Goal: Task Accomplishment & Management: Use online tool/utility

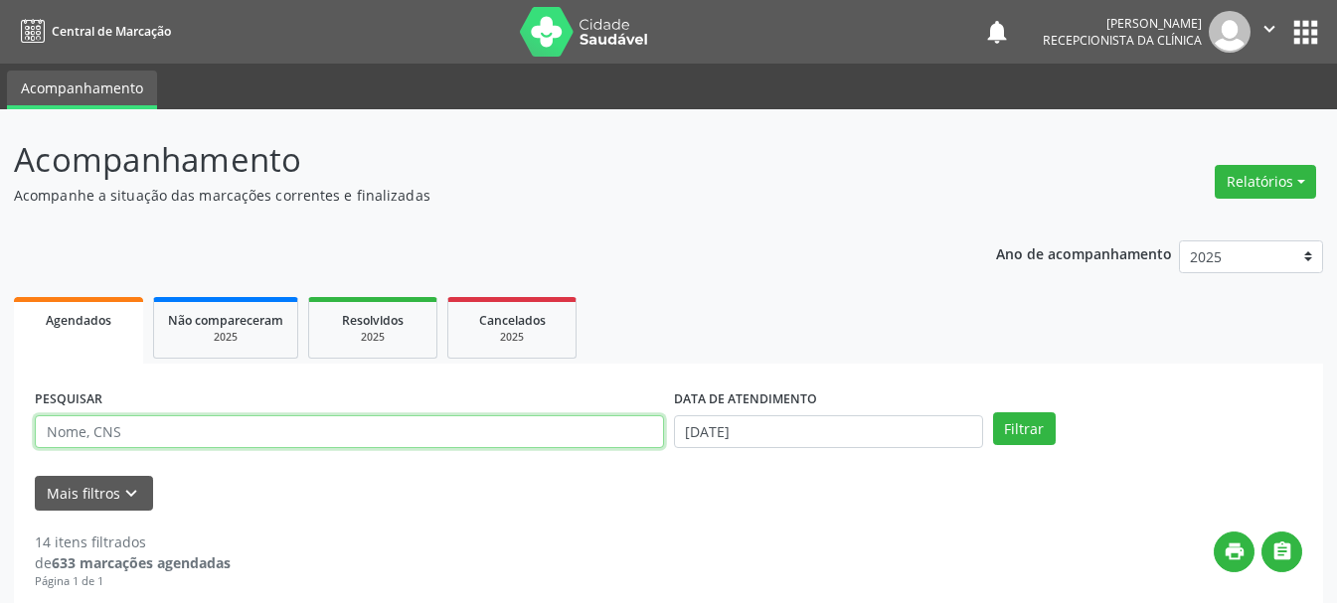
click at [442, 431] on input "text" at bounding box center [349, 432] width 629 height 34
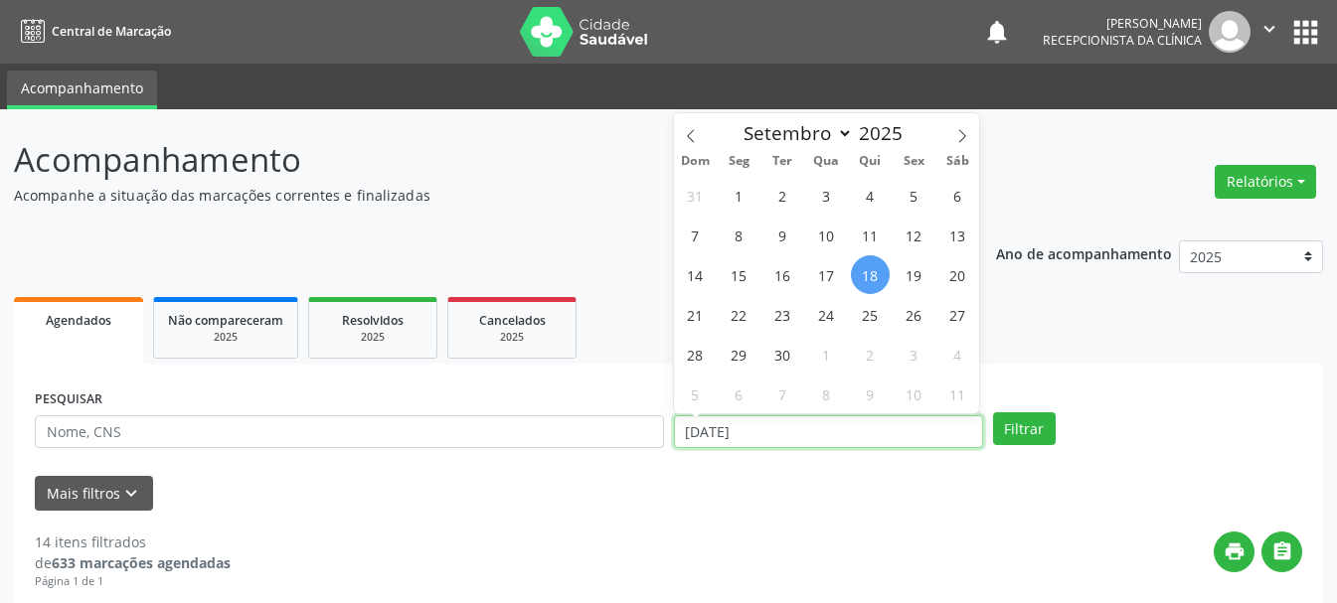
click at [804, 427] on input "[DATE]" at bounding box center [828, 432] width 309 height 34
click at [912, 265] on span "19" at bounding box center [913, 274] width 39 height 39
type input "[DATE]"
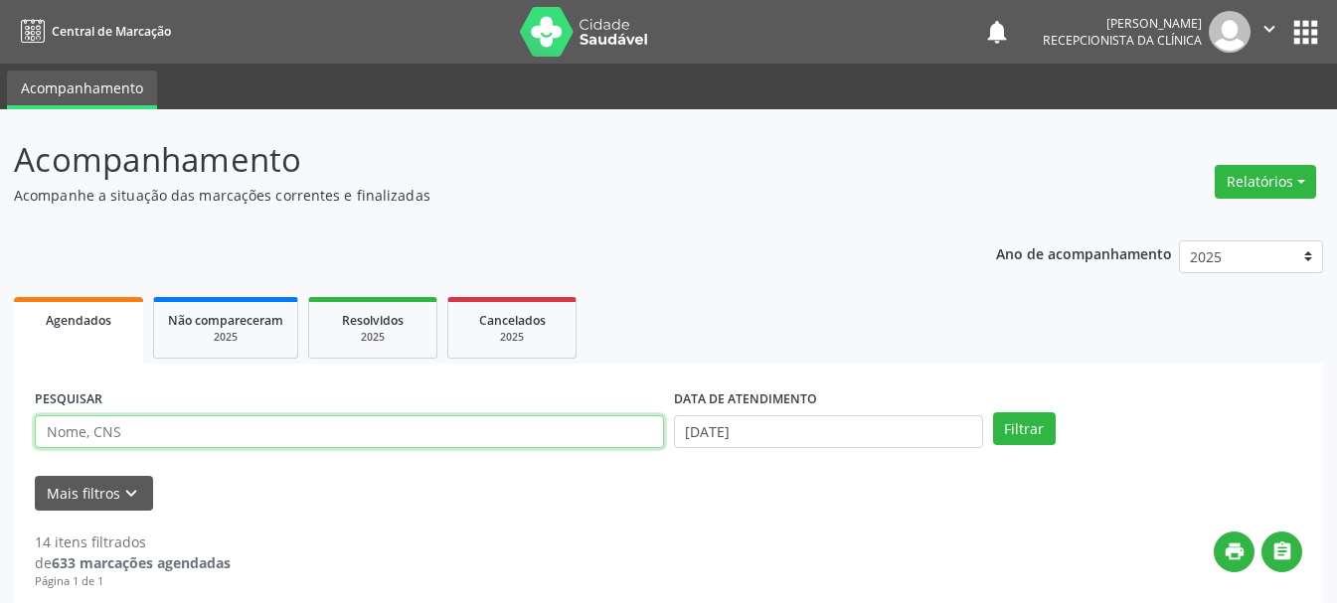
click at [398, 430] on input "text" at bounding box center [349, 432] width 629 height 34
type input "[PERSON_NAME] SA"
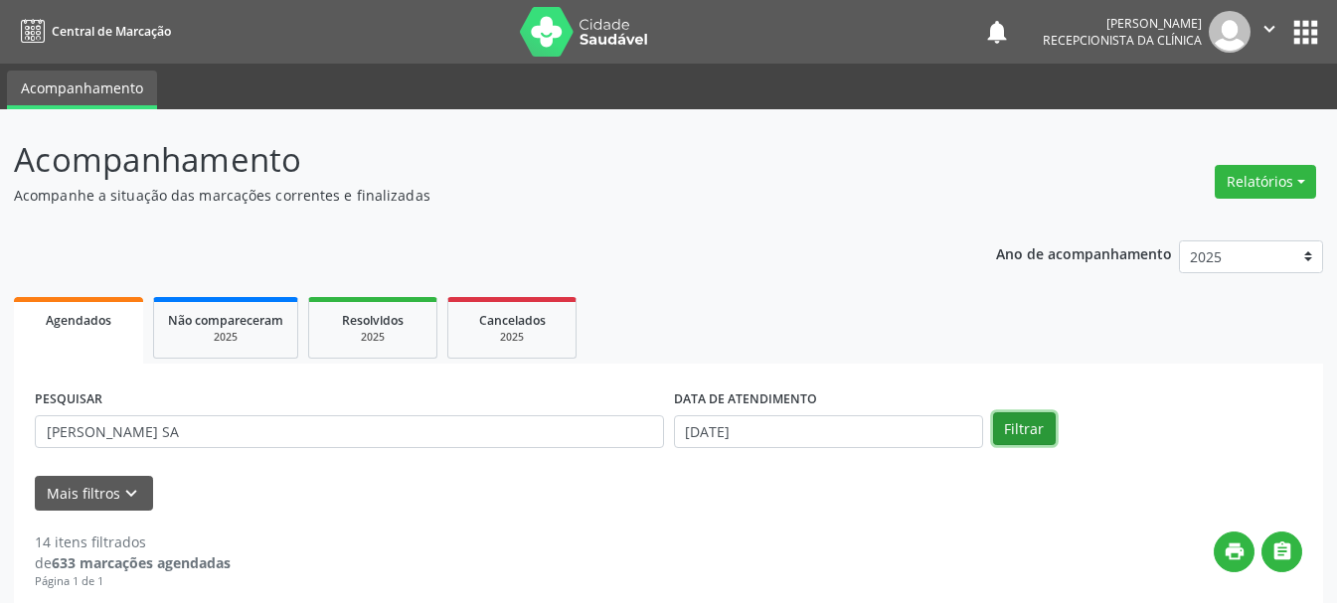
click at [1038, 434] on button "Filtrar" at bounding box center [1024, 429] width 63 height 34
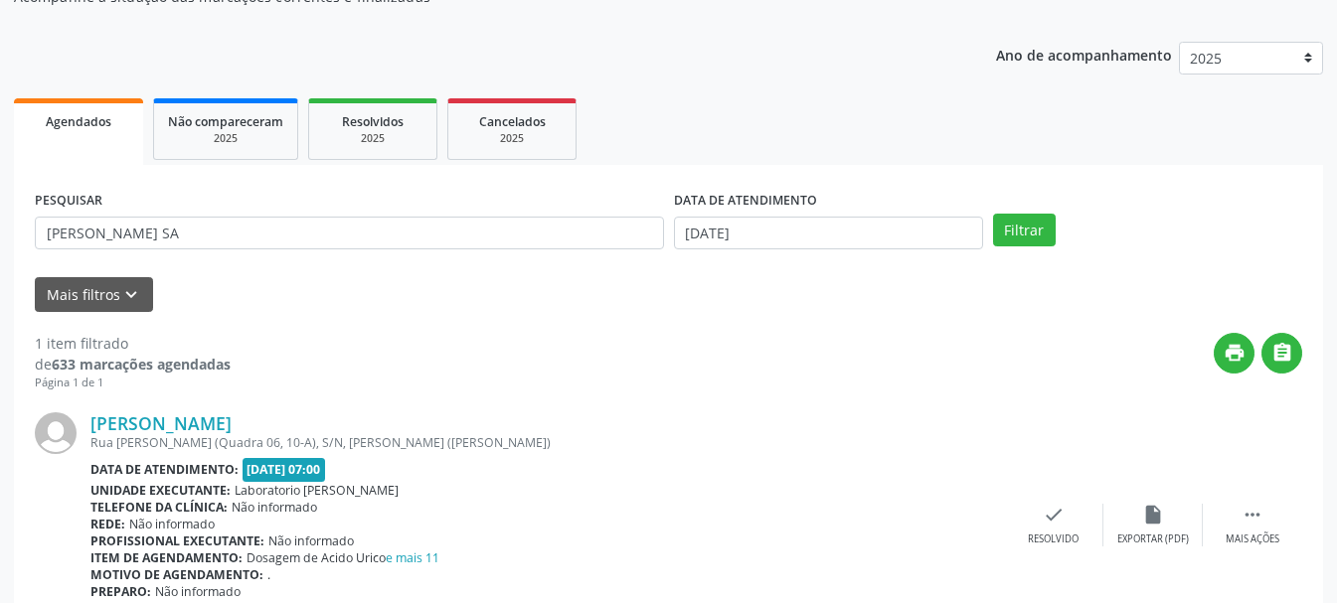
scroll to position [290, 0]
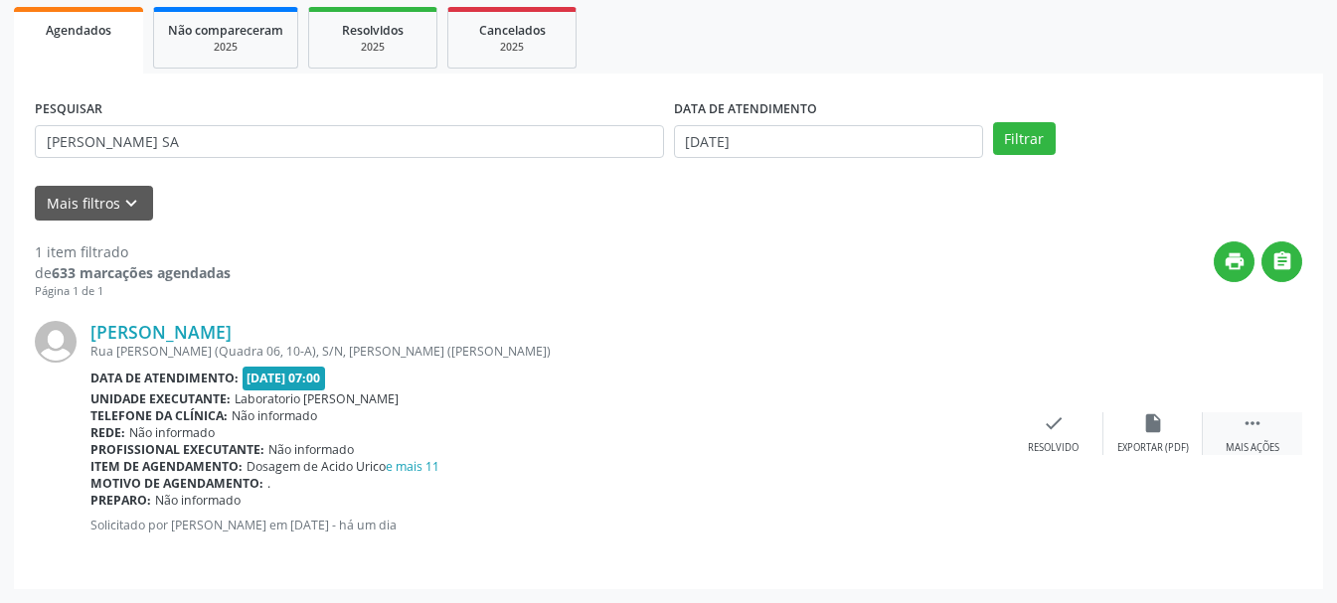
click at [1237, 429] on div " Mais ações" at bounding box center [1252, 433] width 99 height 43
click at [956, 440] on div "print Imprimir" at bounding box center [953, 433] width 99 height 43
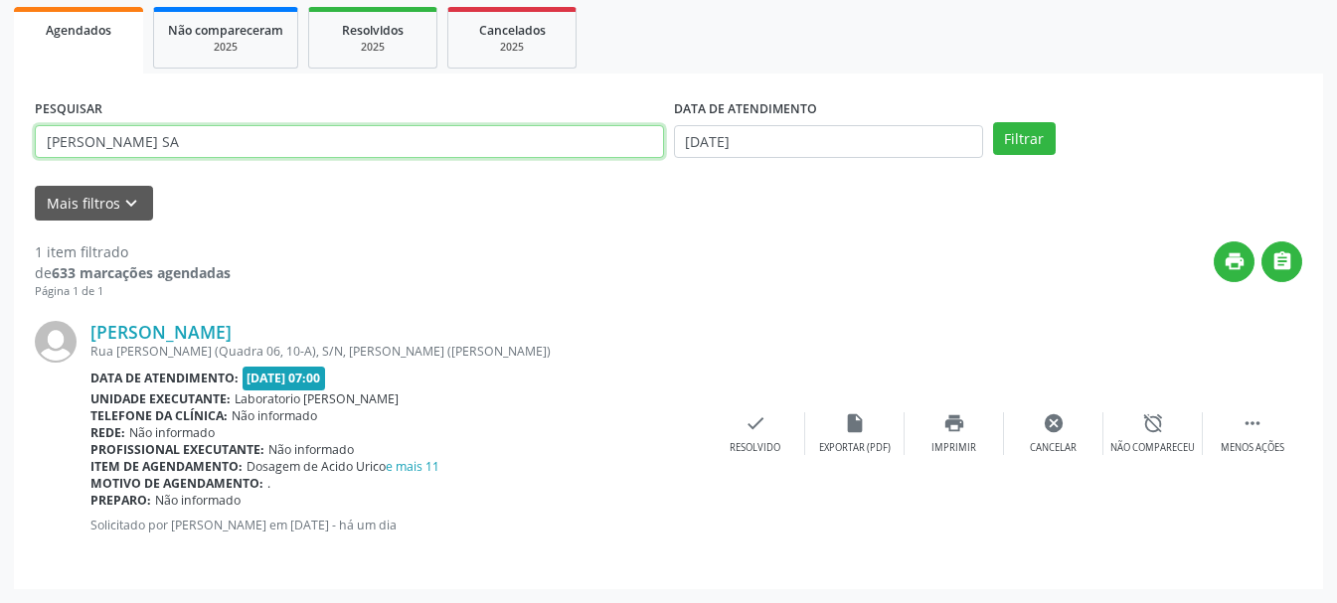
drag, startPoint x: 337, startPoint y: 150, endPoint x: 38, endPoint y: 150, distance: 299.2
click at [38, 150] on input "[PERSON_NAME] SA" at bounding box center [349, 142] width 629 height 34
type input "[PERSON_NAME] DE [PERSON_NAME]"
click at [993, 122] on button "Filtrar" at bounding box center [1024, 139] width 63 height 34
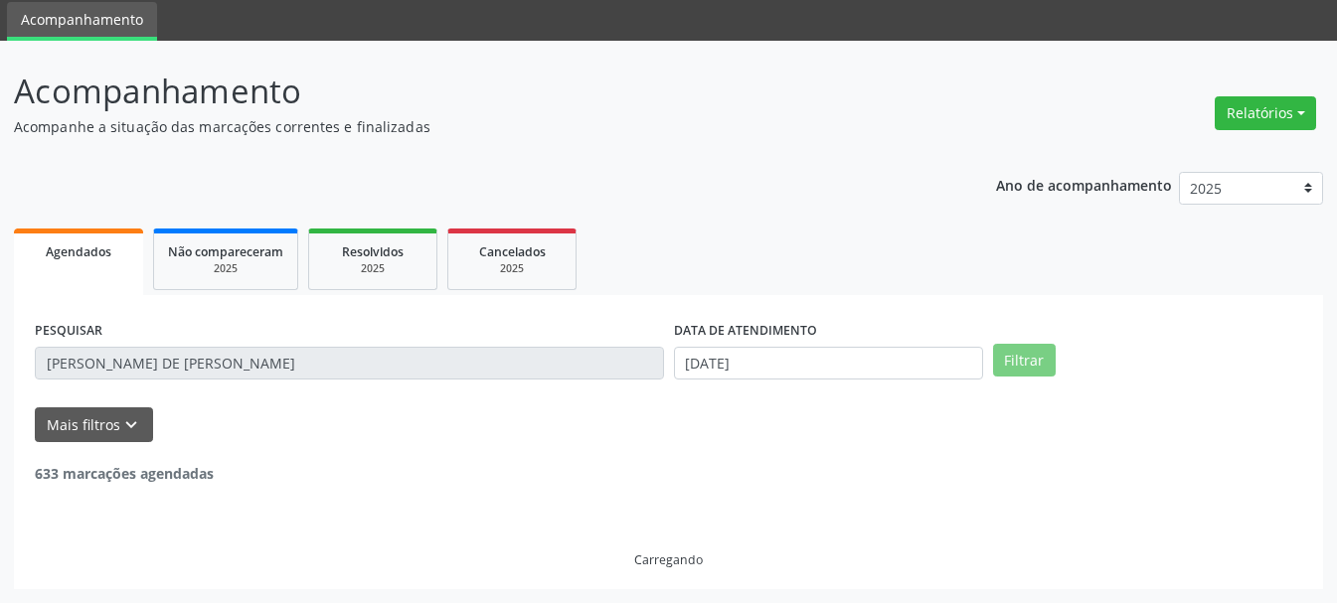
scroll to position [5, 0]
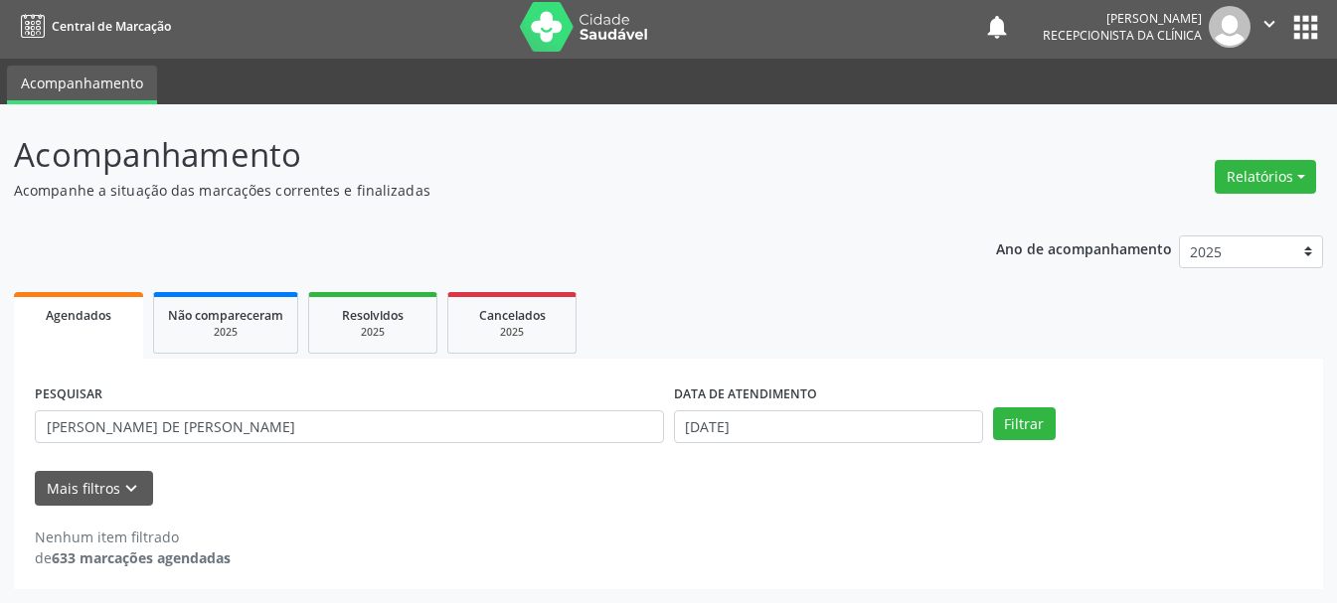
drag, startPoint x: 385, startPoint y: 449, endPoint x: 170, endPoint y: 419, distance: 216.7
click at [170, 419] on div "PESQUISAR [PERSON_NAME] DE [PERSON_NAME]" at bounding box center [349, 419] width 639 height 78
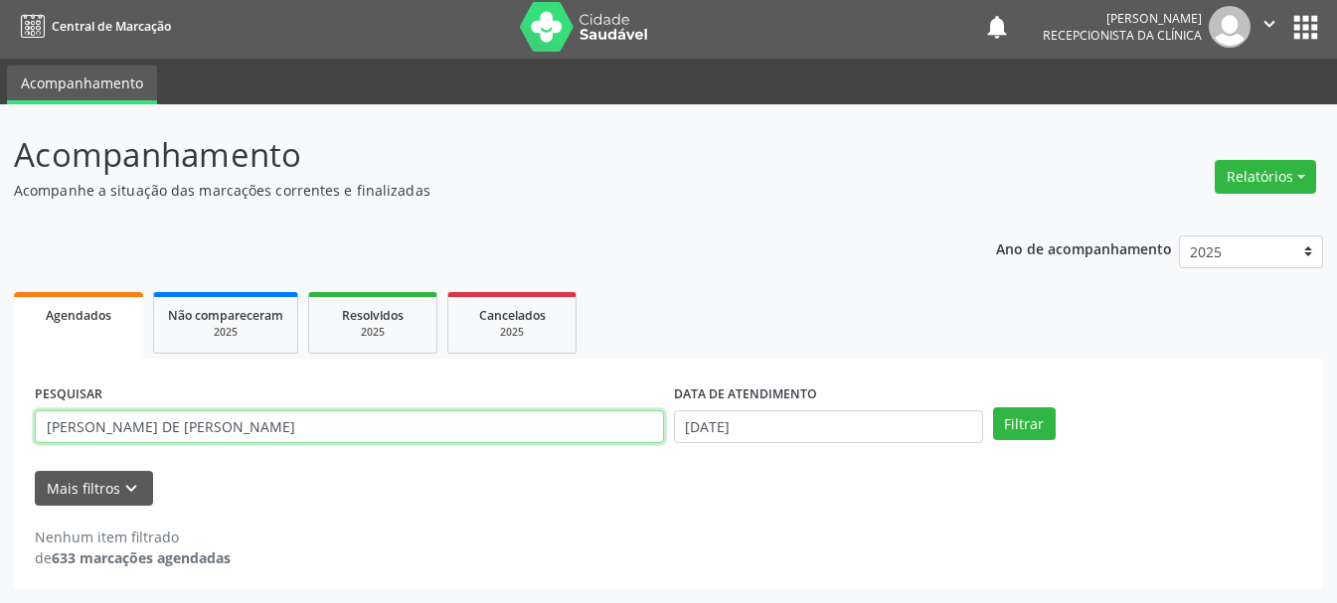
drag, startPoint x: 309, startPoint y: 431, endPoint x: 0, endPoint y: 451, distance: 309.7
click at [0, 451] on div "Acompanhamento Acompanhe a situação das marcações correntes e finalizadas Relat…" at bounding box center [668, 353] width 1337 height 499
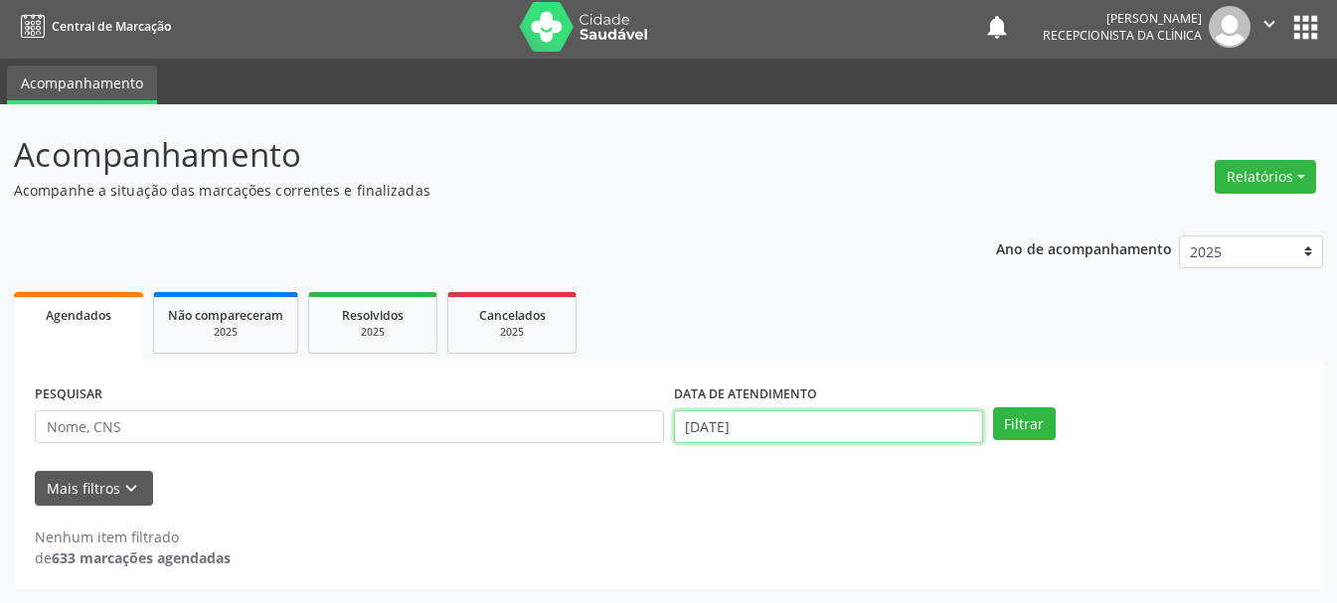
click at [858, 426] on input "[DATE]" at bounding box center [828, 427] width 309 height 34
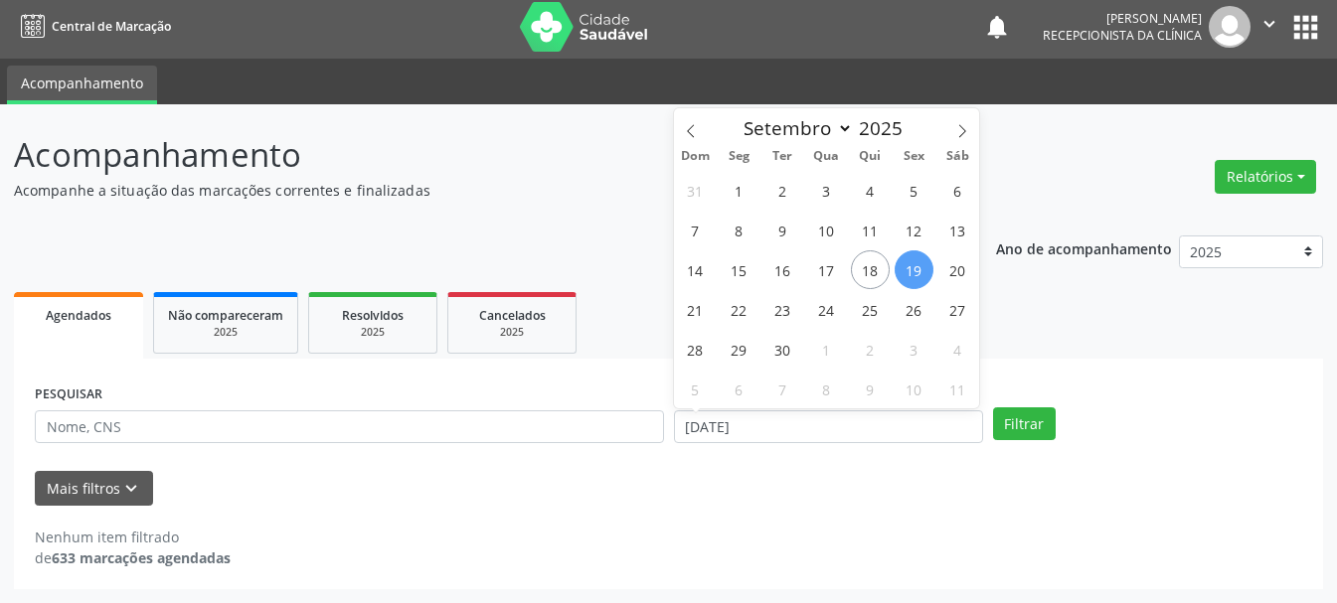
click at [920, 263] on span "19" at bounding box center [913, 269] width 39 height 39
type input "[DATE]"
click at [920, 263] on span "19" at bounding box center [913, 269] width 39 height 39
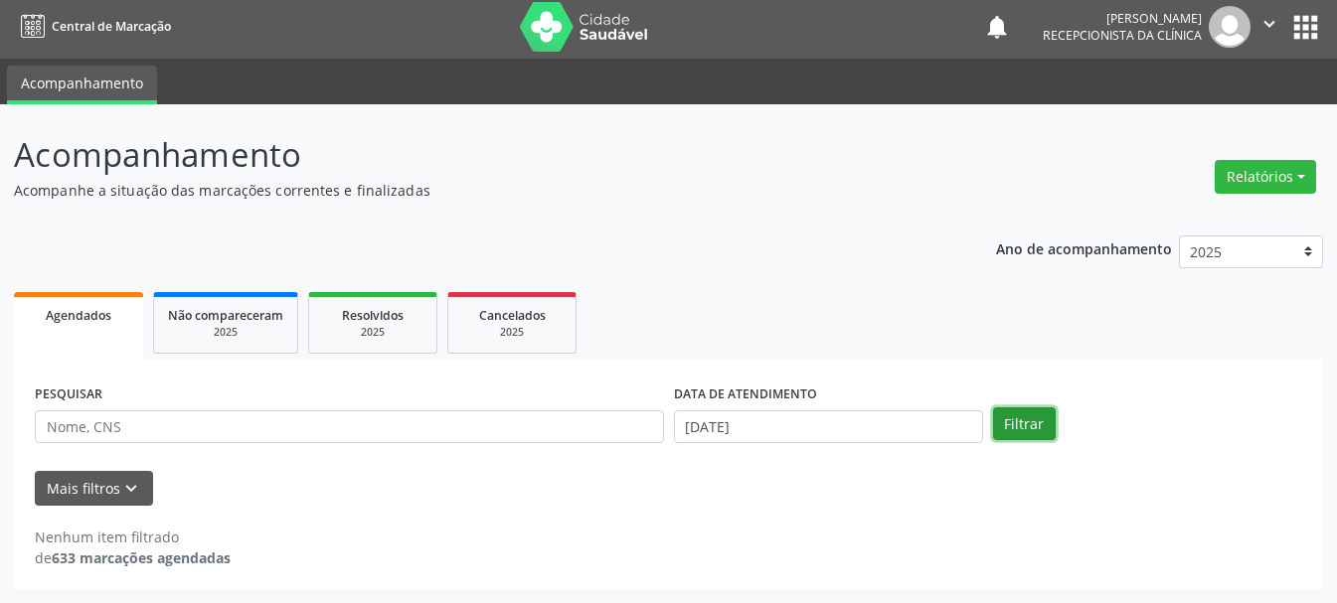
click at [1032, 408] on button "Filtrar" at bounding box center [1024, 424] width 63 height 34
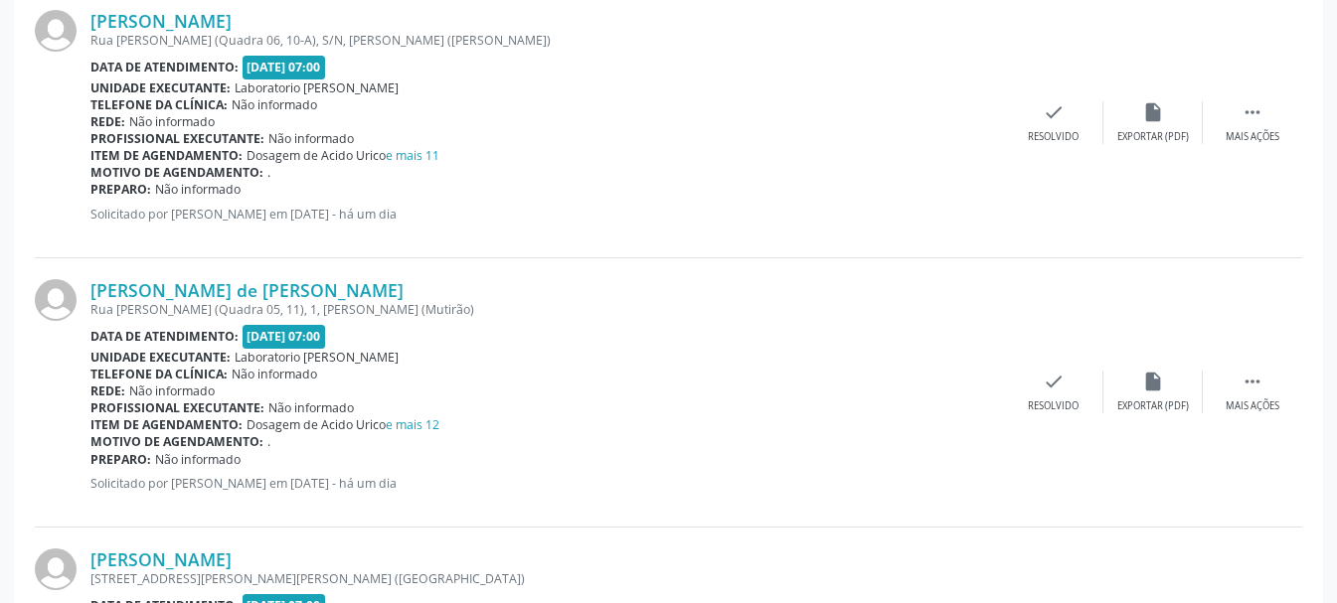
scroll to position [701, 0]
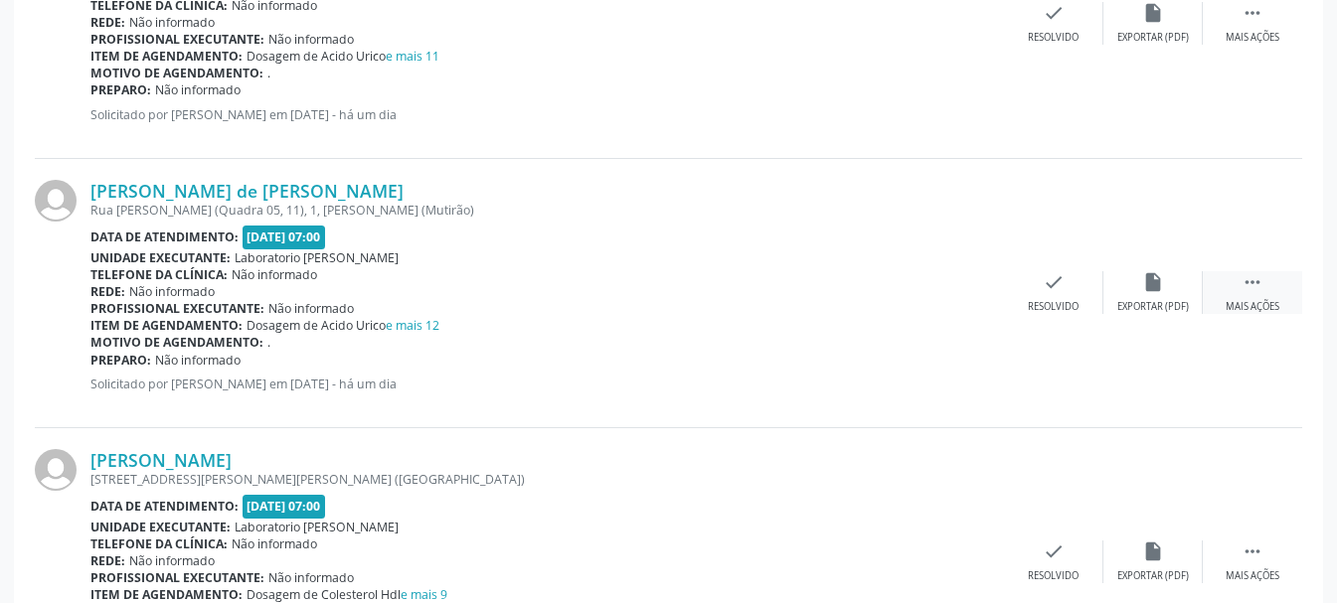
click at [1267, 294] on div " Mais ações" at bounding box center [1252, 292] width 99 height 43
click at [949, 295] on div "print Imprimir" at bounding box center [953, 292] width 99 height 43
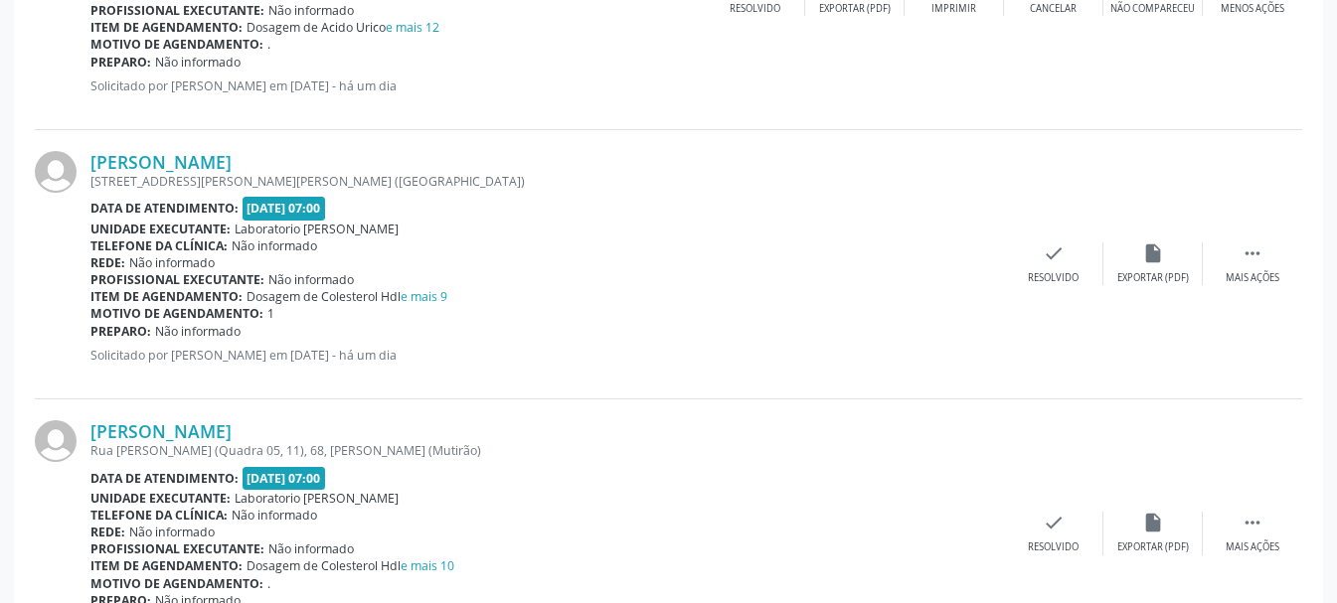
scroll to position [1198, 0]
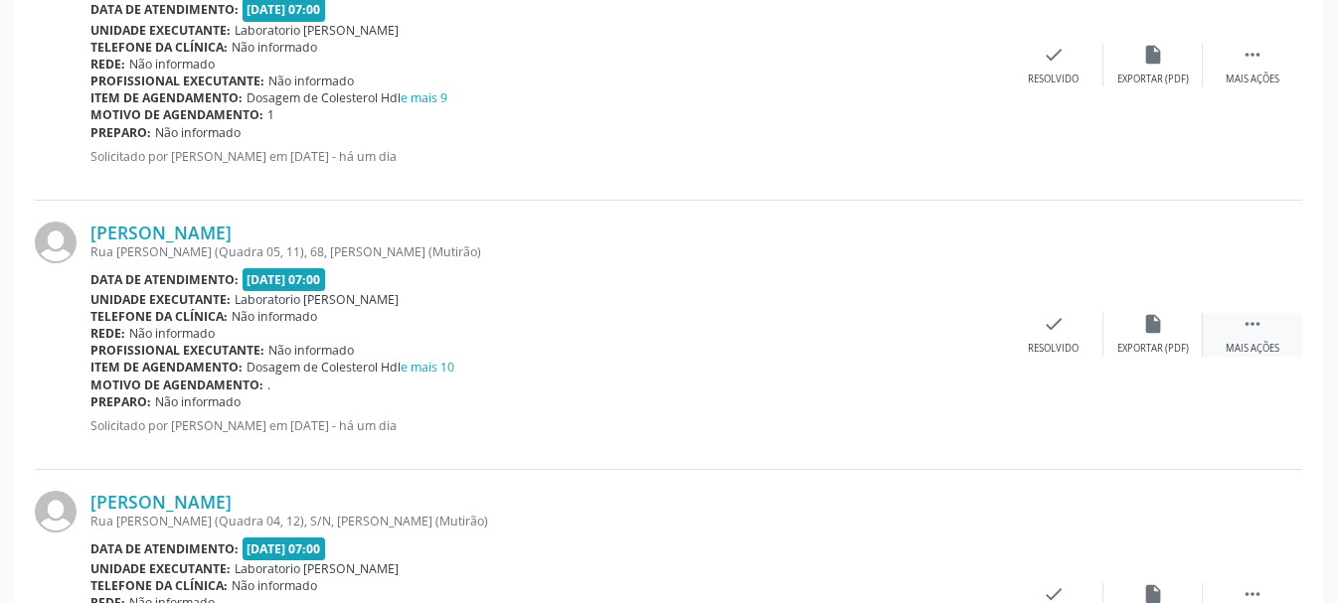
click at [1248, 320] on icon "" at bounding box center [1252, 324] width 22 height 22
click at [955, 327] on icon "print" at bounding box center [954, 324] width 22 height 22
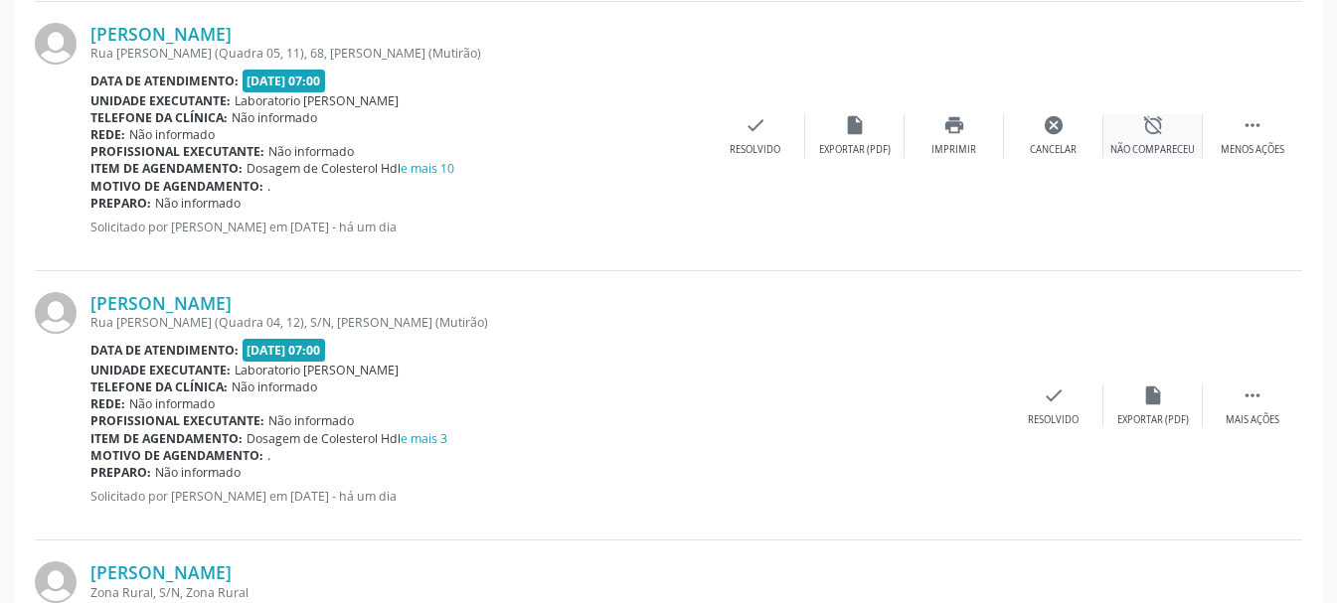
scroll to position [1496, 0]
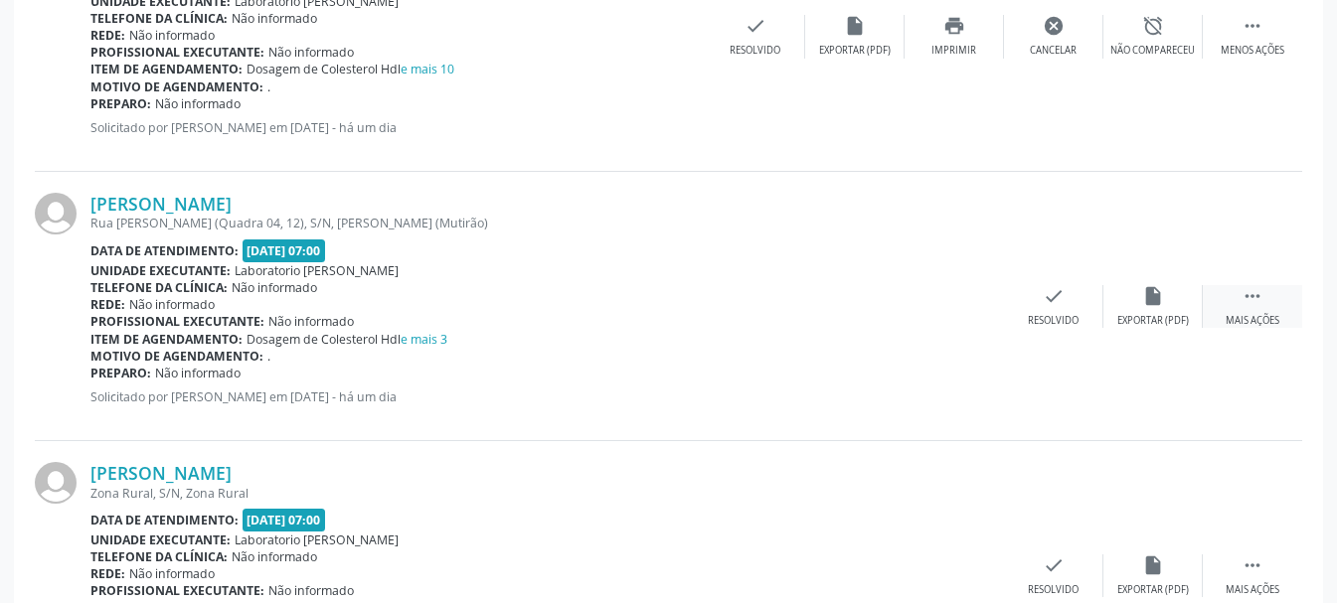
click at [1237, 297] on div " Mais ações" at bounding box center [1252, 306] width 99 height 43
click at [941, 299] on div "print Imprimir" at bounding box center [953, 306] width 99 height 43
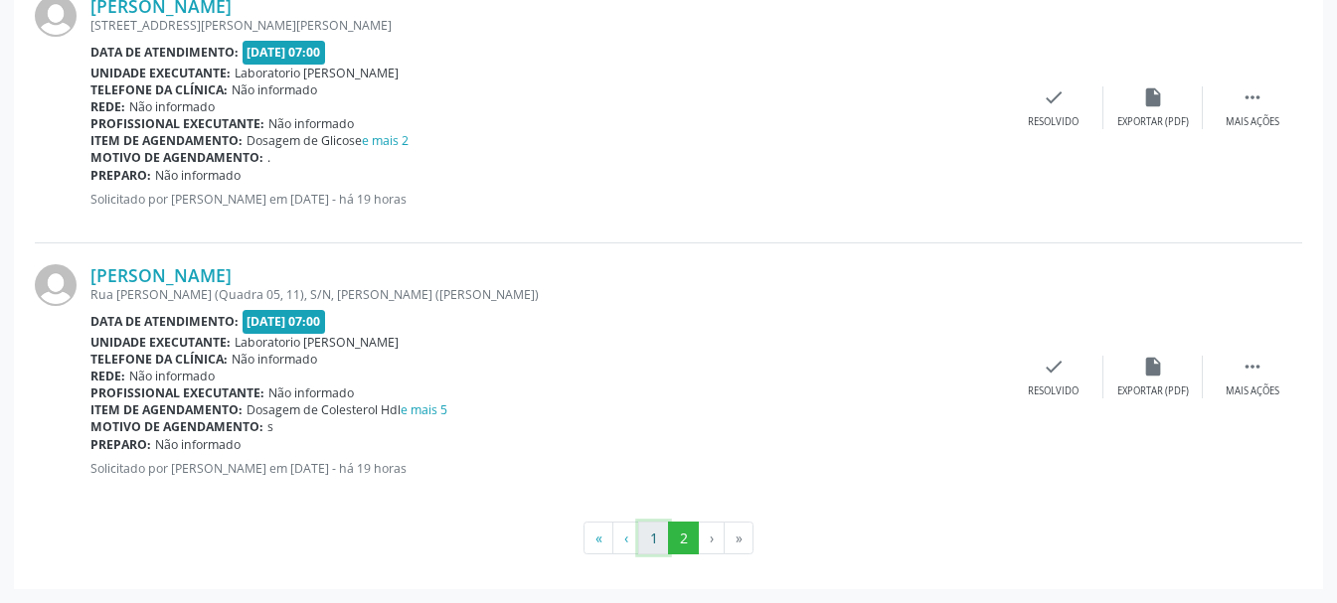
click at [655, 536] on button "1" at bounding box center [653, 539] width 31 height 34
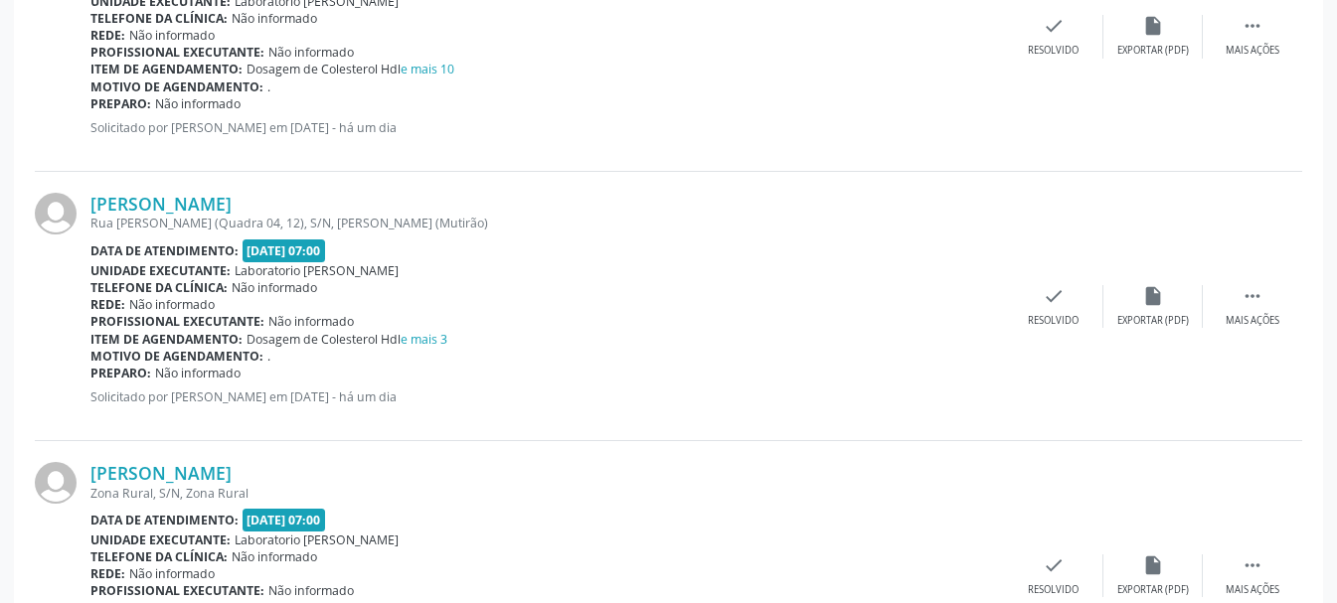
drag, startPoint x: 871, startPoint y: 416, endPoint x: 633, endPoint y: 307, distance: 261.5
click at [1274, 555] on div " Mais ações" at bounding box center [1252, 576] width 99 height 43
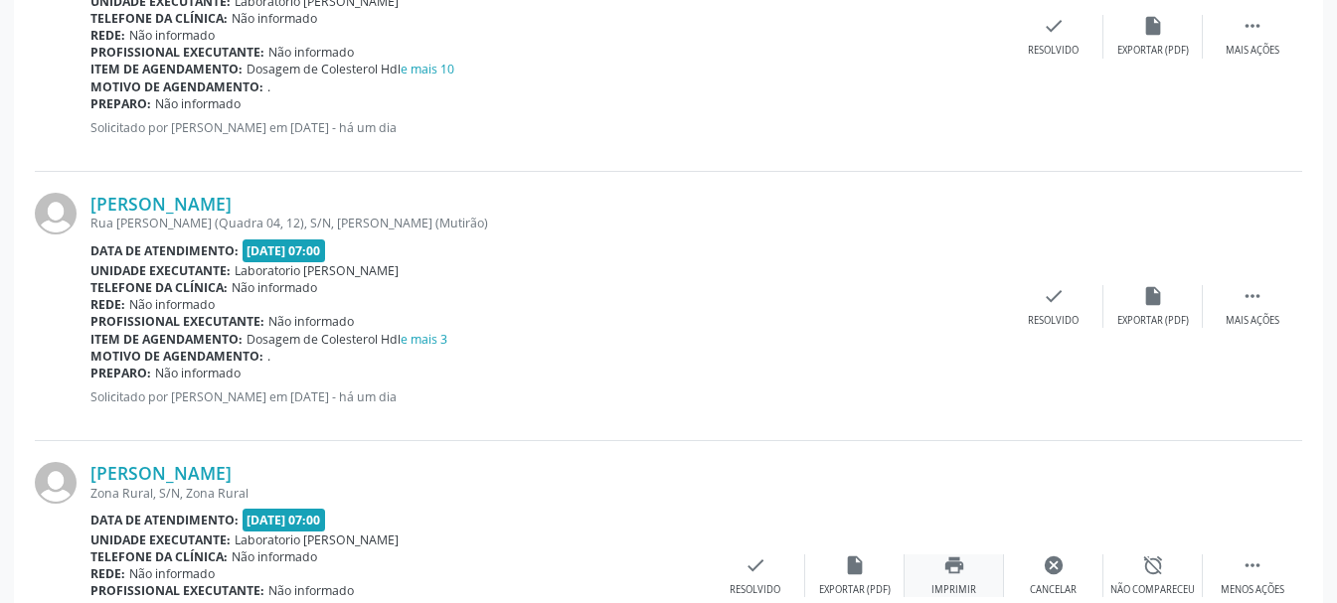
click at [955, 555] on div "print Imprimir" at bounding box center [953, 576] width 99 height 43
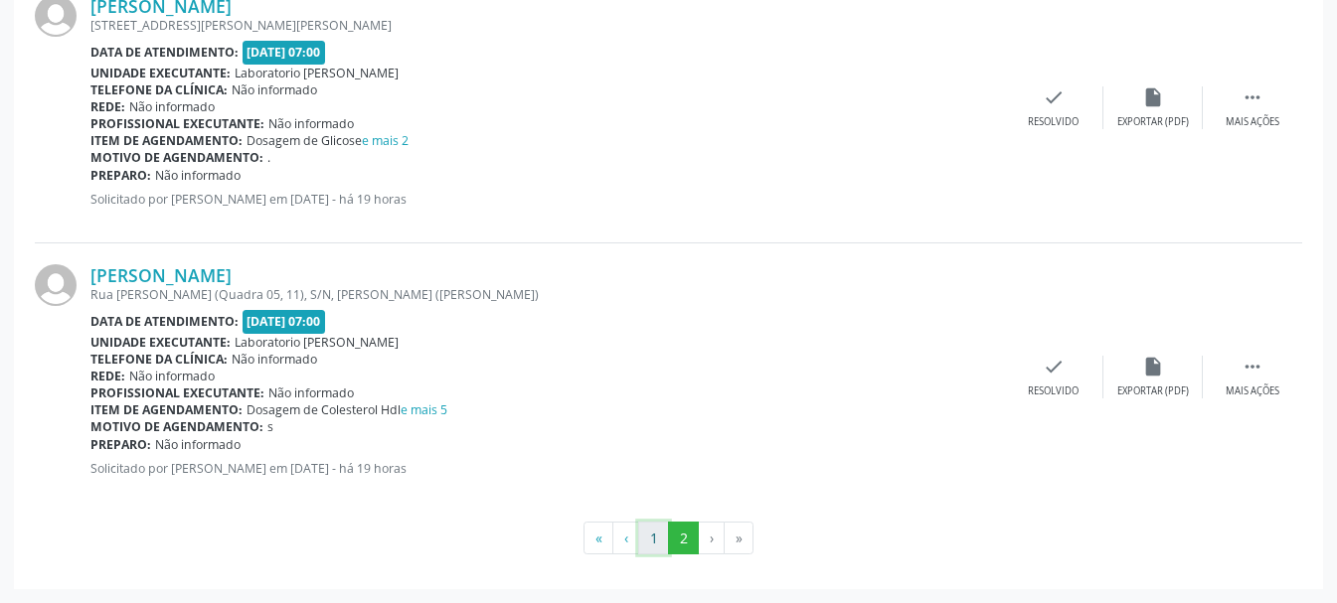
click at [647, 535] on button "1" at bounding box center [653, 539] width 31 height 34
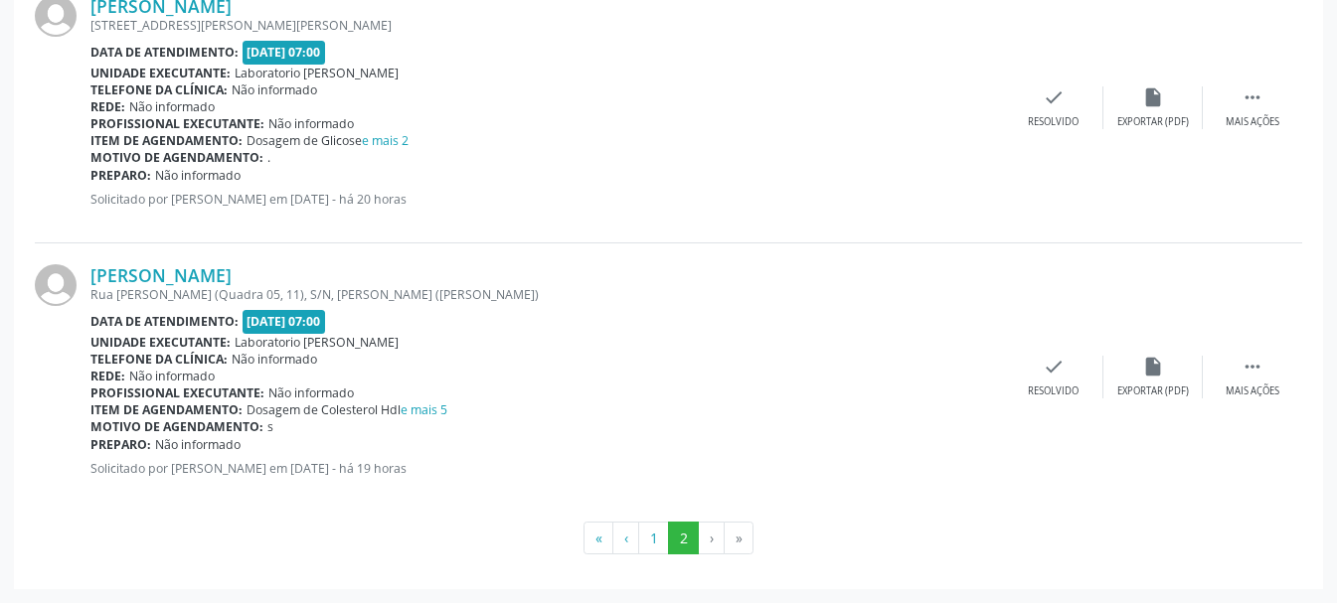
click at [1245, 108] on icon "" at bounding box center [1252, 97] width 22 height 22
click at [958, 129] on div "Imprimir" at bounding box center [953, 122] width 45 height 14
click at [1228, 371] on div " Mais ações" at bounding box center [1252, 377] width 99 height 43
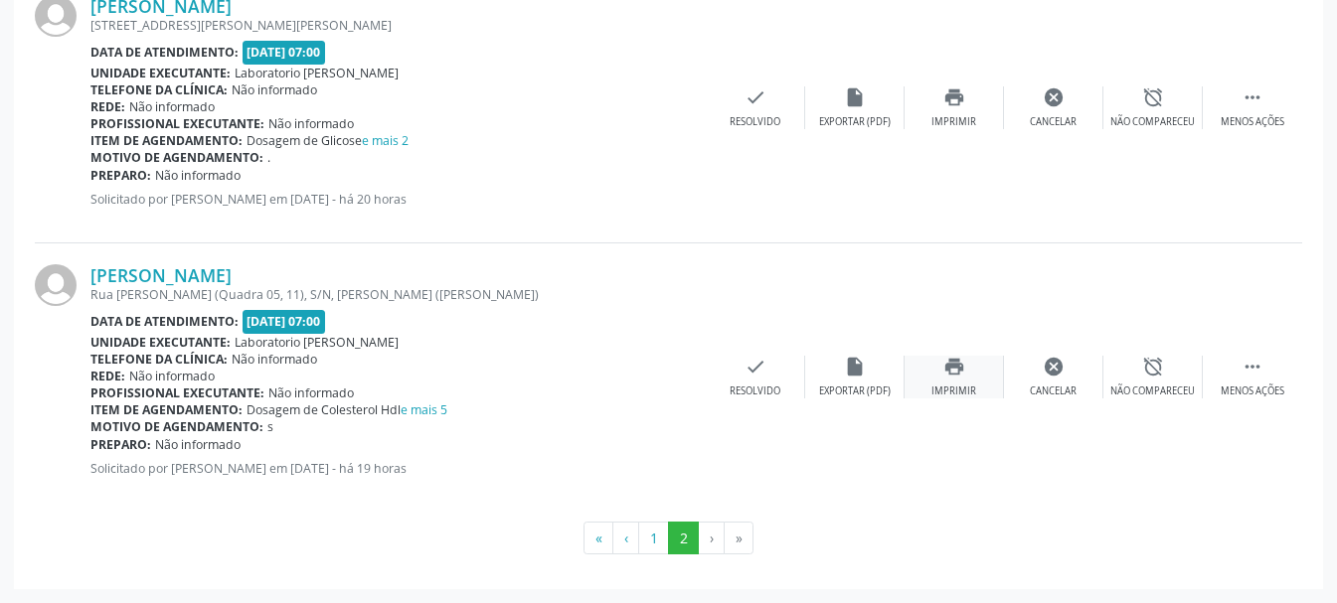
click at [954, 386] on div "Imprimir" at bounding box center [953, 392] width 45 height 14
click at [655, 534] on button "1" at bounding box center [653, 539] width 31 height 34
